Goal: Information Seeking & Learning: Find specific page/section

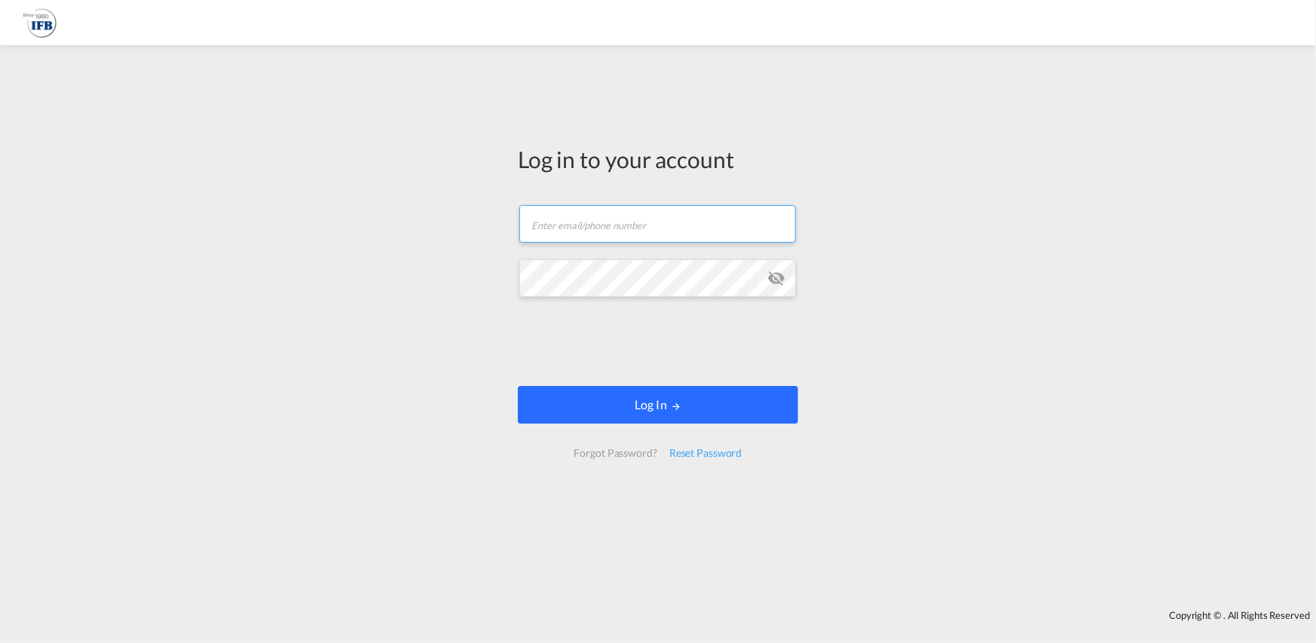
type input "[PERSON_NAME][EMAIL_ADDRESS][PERSON_NAME][DOMAIN_NAME]"
click at [715, 412] on button "Log In" at bounding box center [658, 405] width 280 height 38
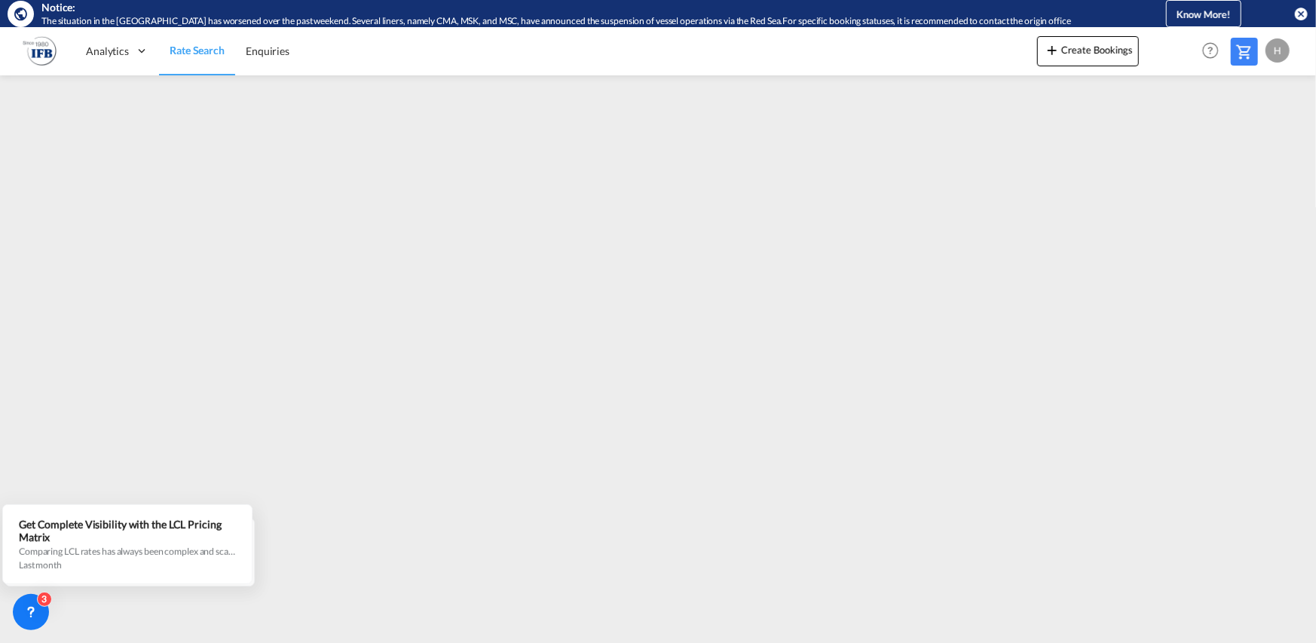
click at [1301, 10] on md-icon "icon-close-circle" at bounding box center [1301, 13] width 15 height 15
